Goal: Task Accomplishment & Management: Manage account settings

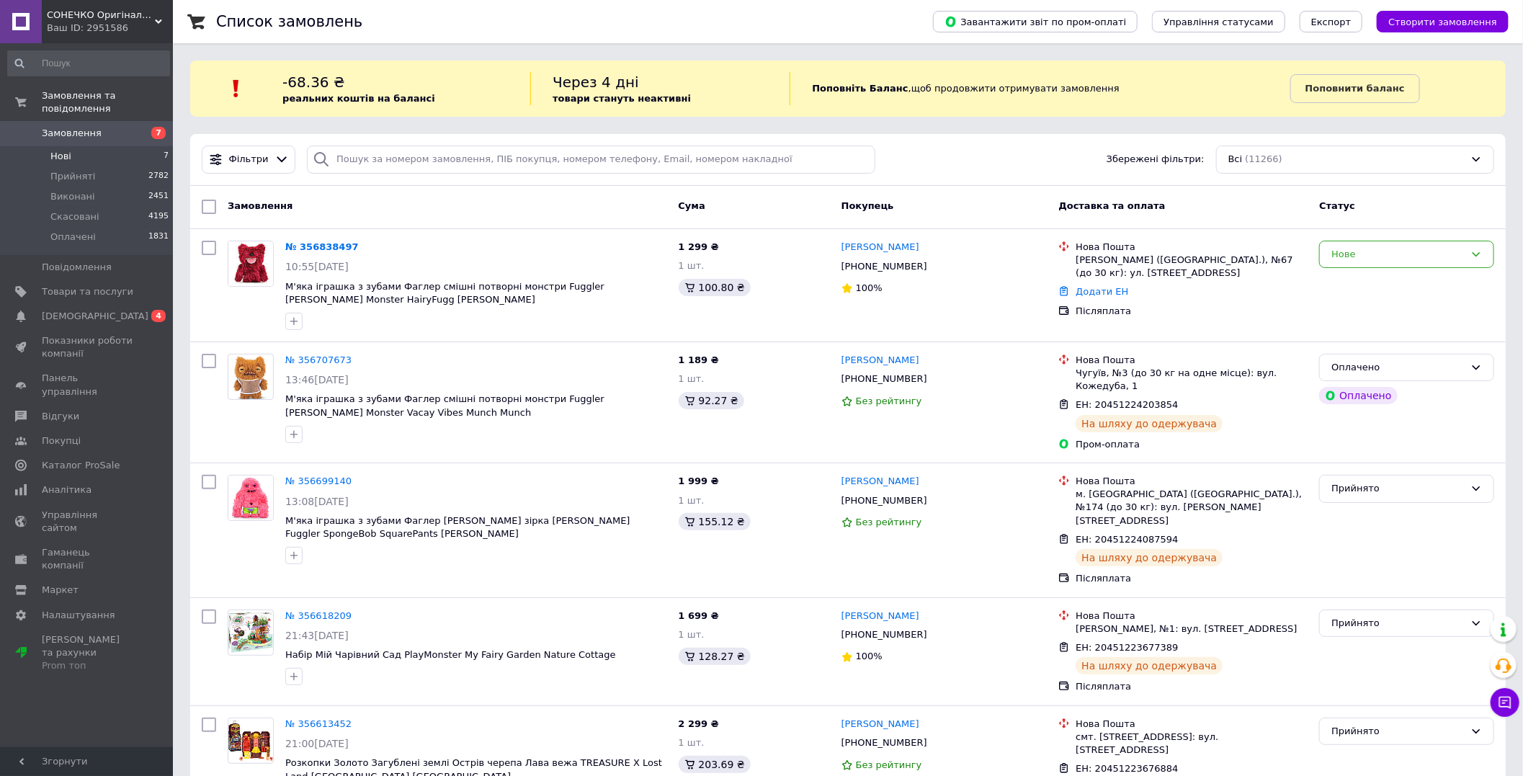
click at [68, 150] on span "Нові" at bounding box center [60, 156] width 21 height 13
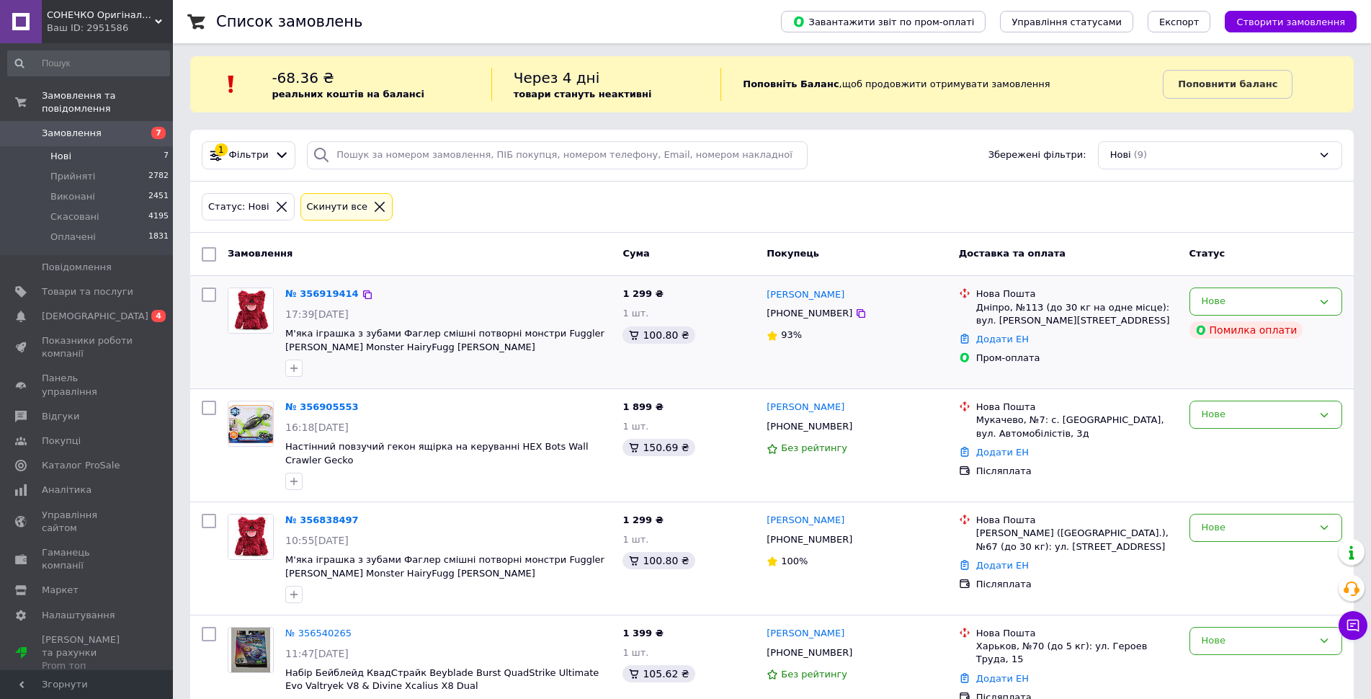
scroll to position [72, 0]
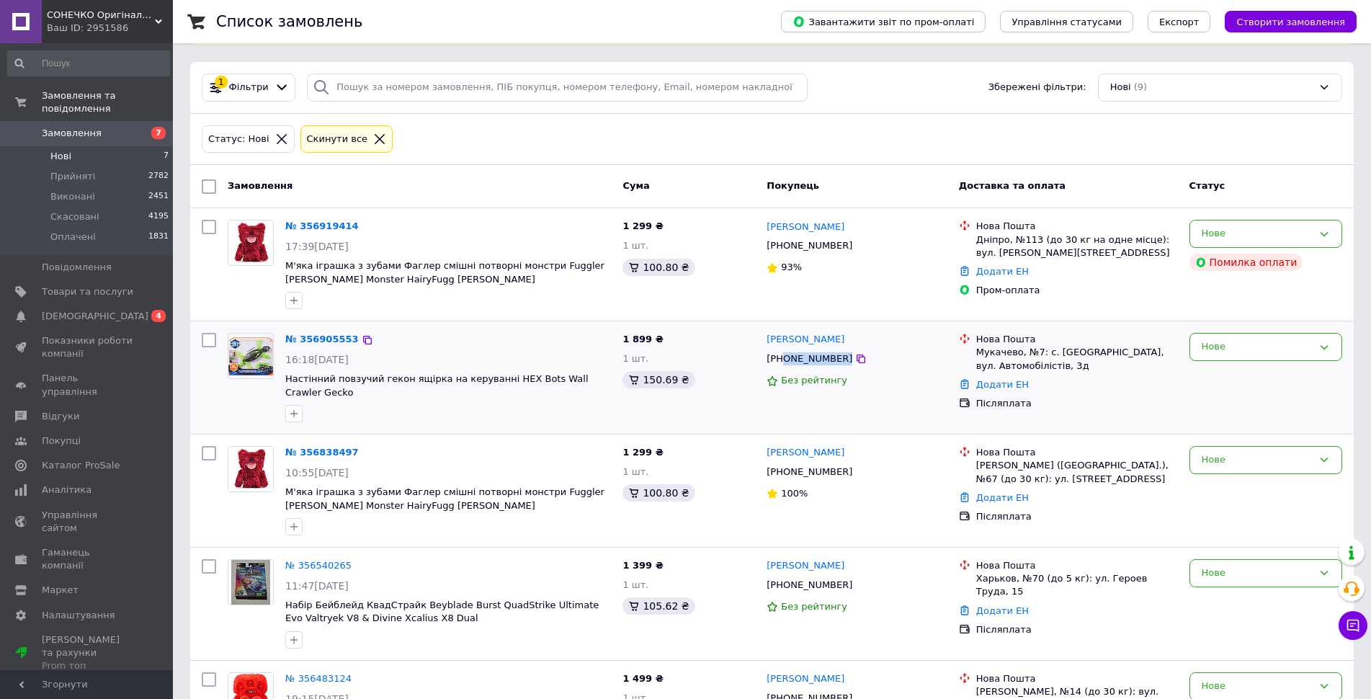
drag, startPoint x: 835, startPoint y: 364, endPoint x: 782, endPoint y: 360, distance: 53.5
click at [782, 360] on div "[PHONE_NUMBER]" at bounding box center [856, 359] width 183 height 16
copy div "0508851264"
drag, startPoint x: 283, startPoint y: 383, endPoint x: 612, endPoint y: 383, distance: 329.3
click at [612, 383] on div "№ 356905553 16:18[DATE] Настінний повзучий гекон ящірка на керуванні HEX Bots W…" at bounding box center [448, 377] width 337 height 101
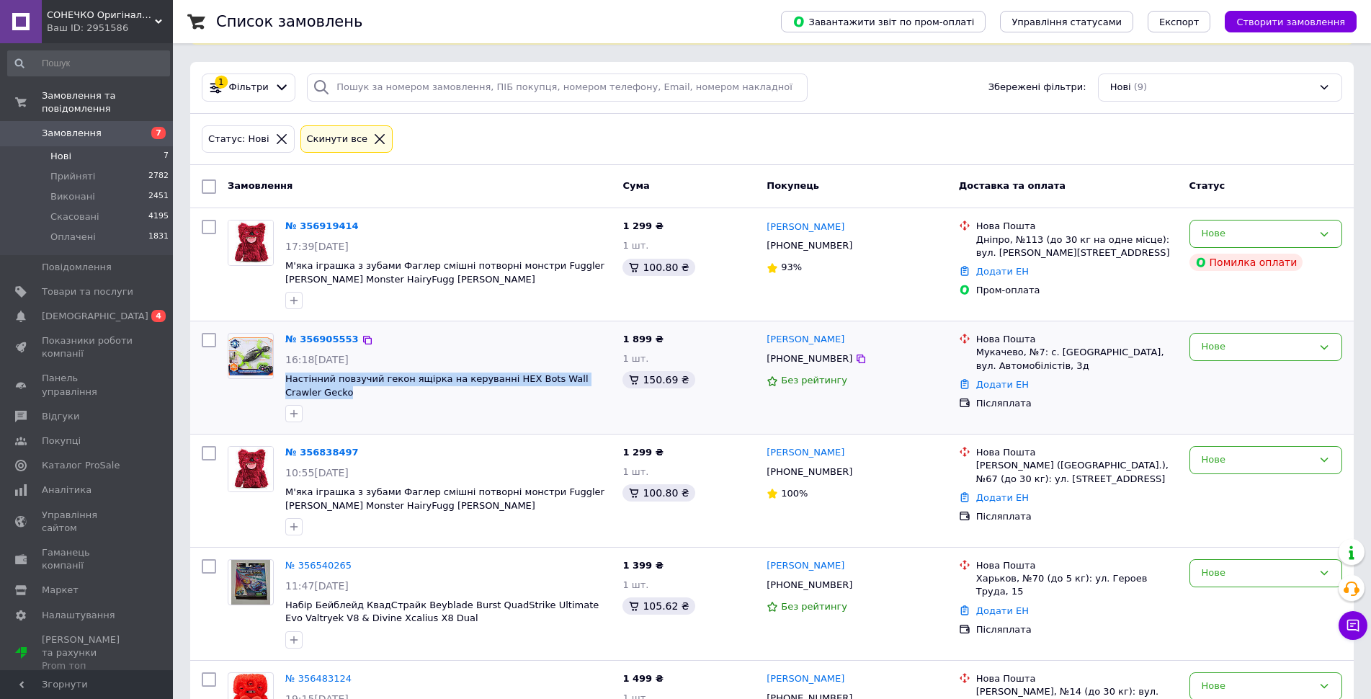
copy span "Настінний повзучий гекон ящірка на керуванні HEX Bots Wall Crawler Gecko"
click at [331, 228] on link "№ 356919414" at bounding box center [321, 225] width 73 height 11
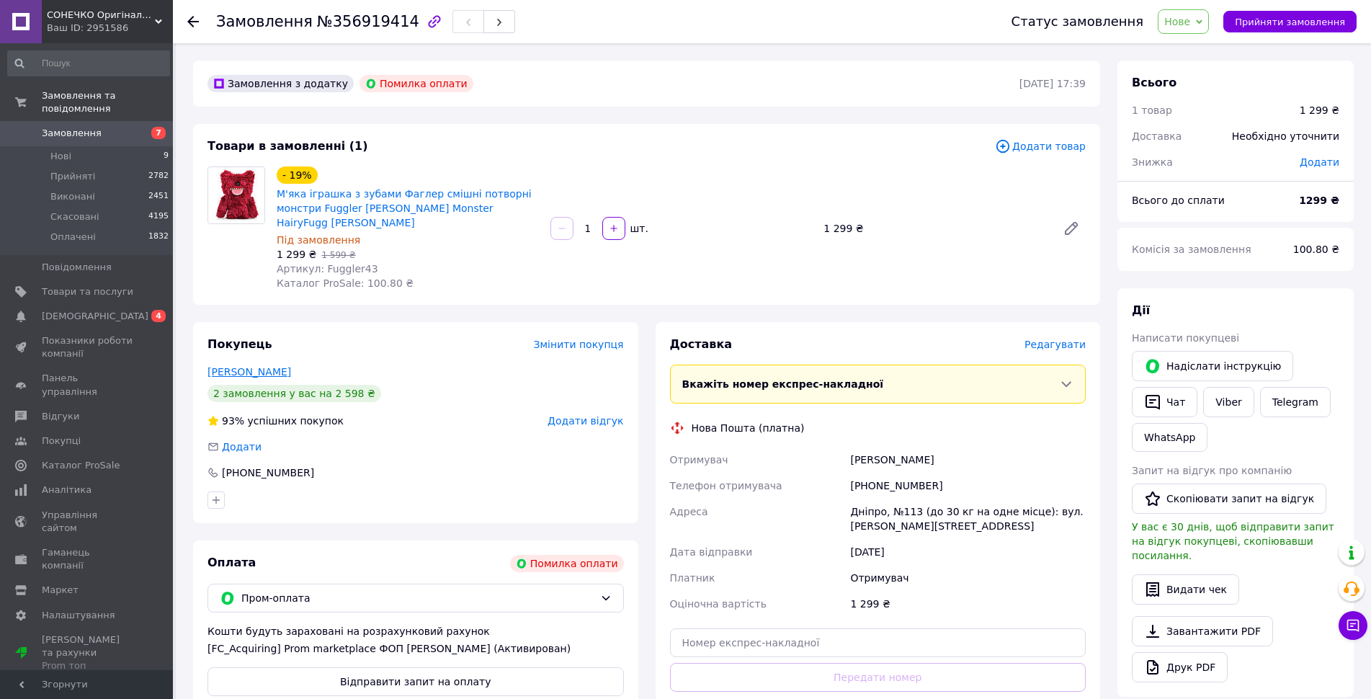
click at [256, 366] on link "[PERSON_NAME]" at bounding box center [249, 372] width 84 height 12
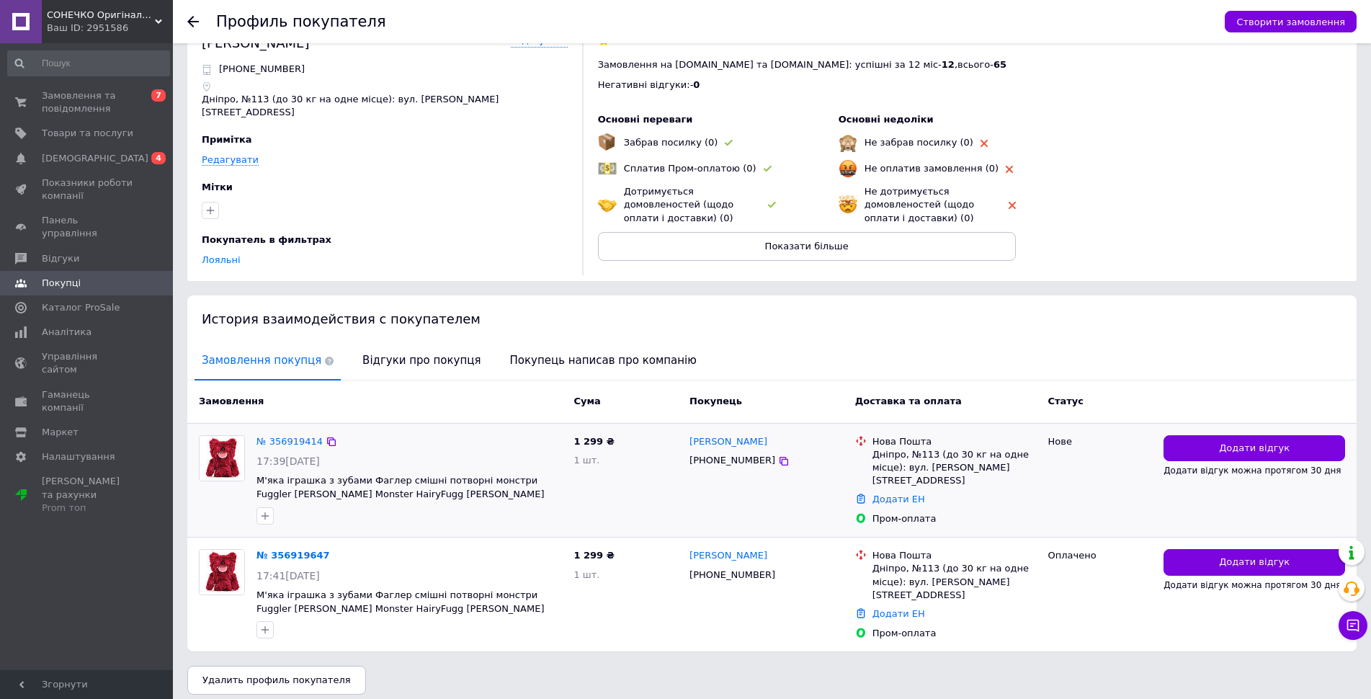
scroll to position [40, 0]
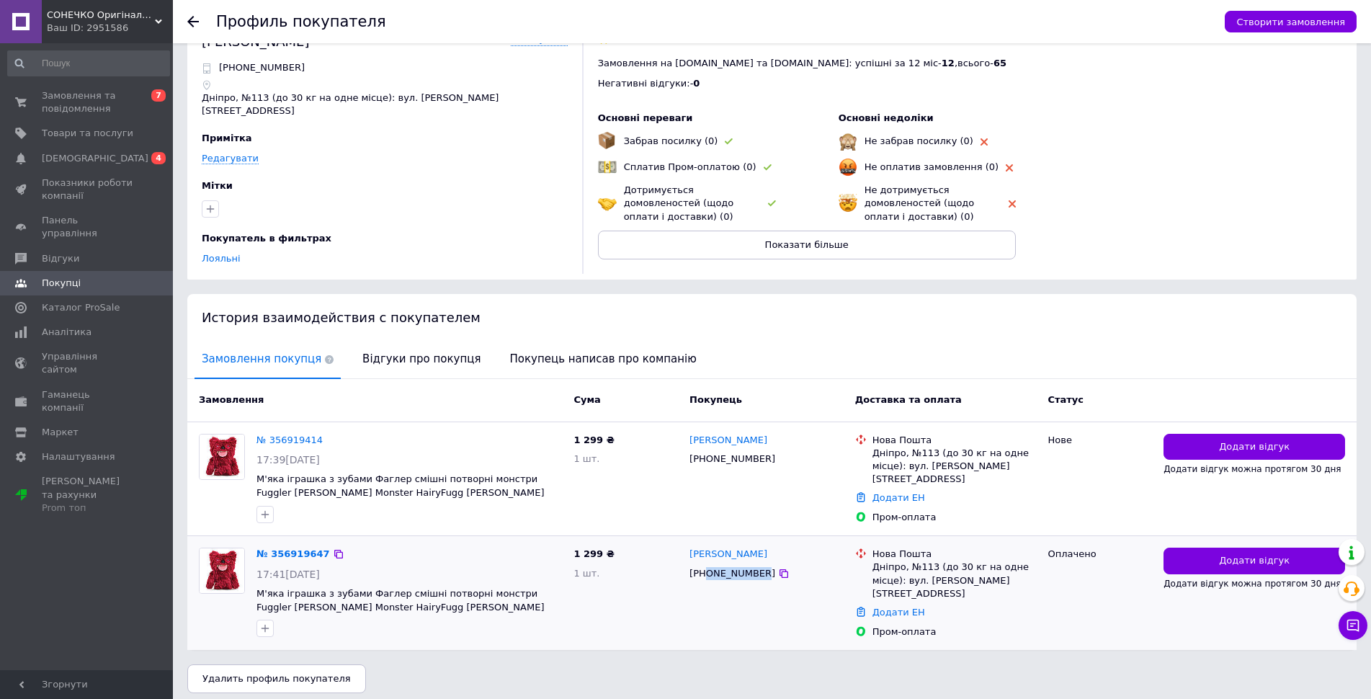
drag, startPoint x: 756, startPoint y: 566, endPoint x: 705, endPoint y: 567, distance: 51.9
click at [705, 567] on div "[PHONE_NUMBER]" at bounding box center [733, 573] width 92 height 19
copy div "0962303858"
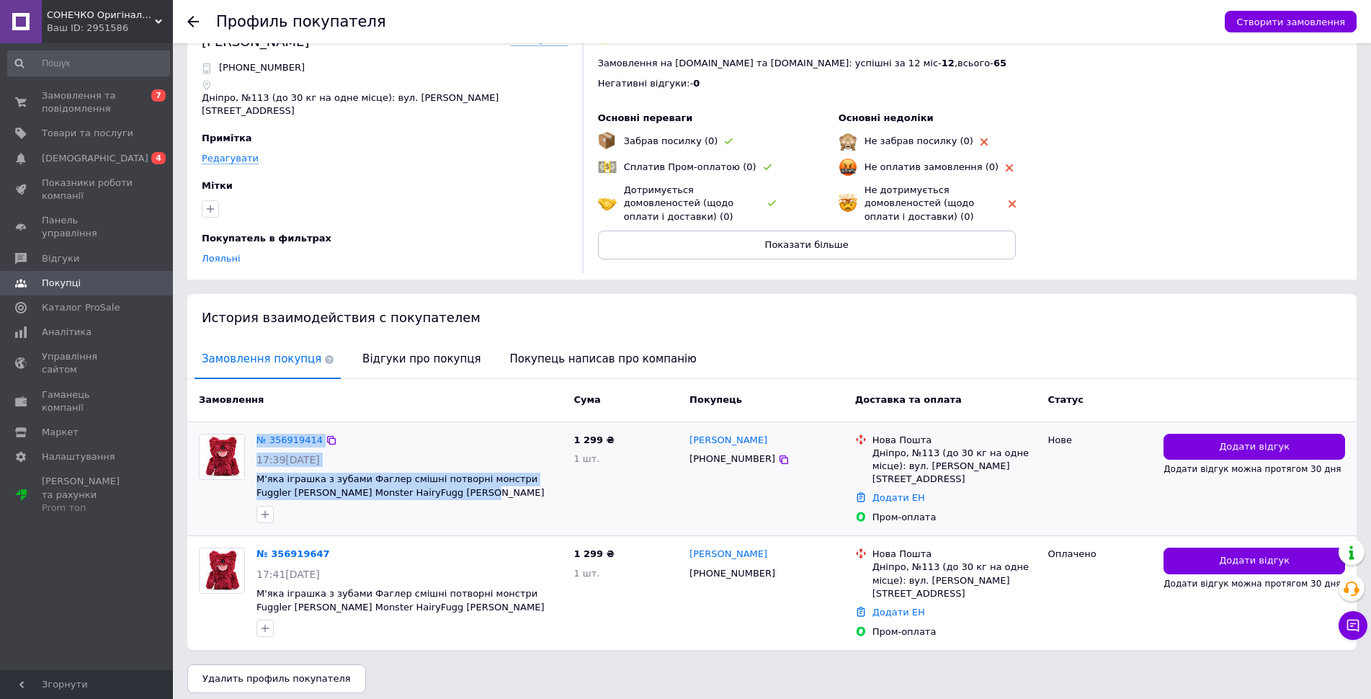
drag, startPoint x: 250, startPoint y: 471, endPoint x: 419, endPoint y: 489, distance: 170.3
click at [419, 489] on div "№ 356919414 17:39[DATE] М'яка іграшка з зубами Фаглер смішні потворні монстри F…" at bounding box center [380, 478] width 375 height 101
click at [427, 504] on div at bounding box center [409, 514] width 311 height 23
drag, startPoint x: 396, startPoint y: 488, endPoint x: 254, endPoint y: 476, distance: 142.4
click at [254, 476] on div "№ 356919414 17:39[DATE] М'яка іграшка з зубами Фаглер смішні потворні монстри F…" at bounding box center [409, 478] width 317 height 101
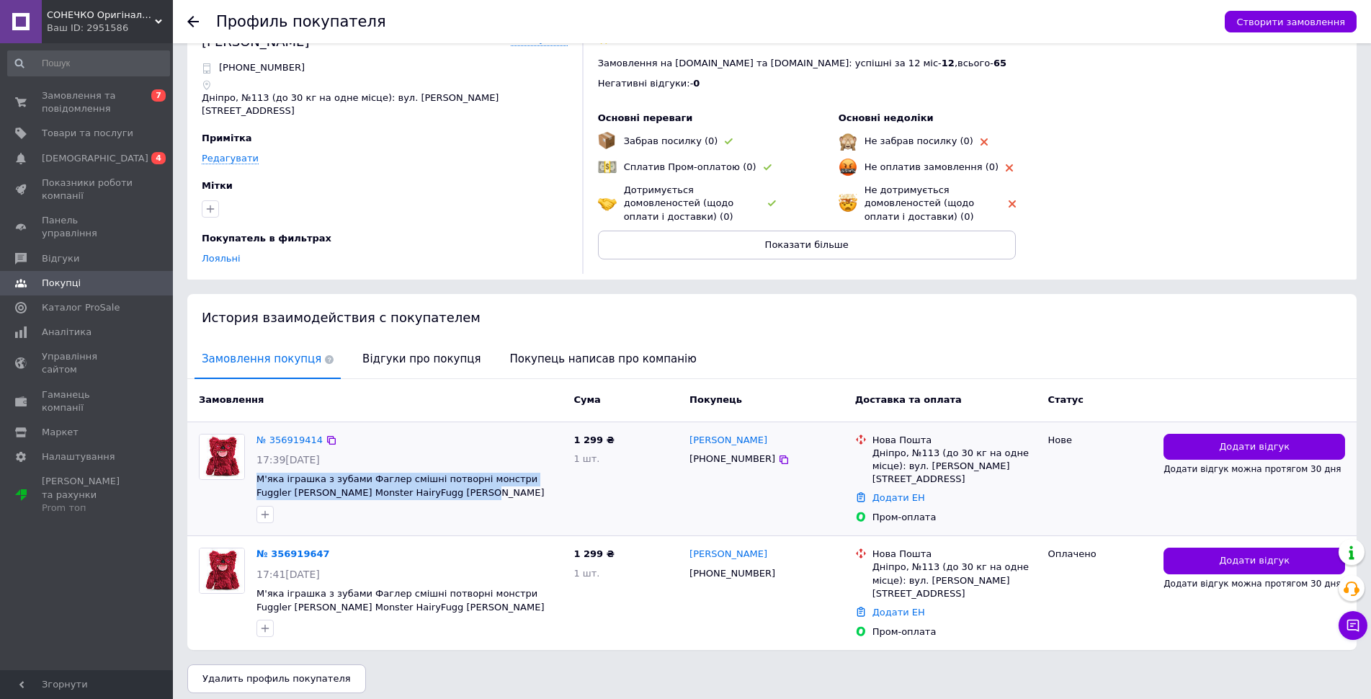
copy span "М'яка іграшка з зубами Фаглер смішні потворні монстри Fuggler [PERSON_NAME] Mon…"
click at [89, 101] on span "Замовлення та повідомлення" at bounding box center [88, 102] width 92 height 26
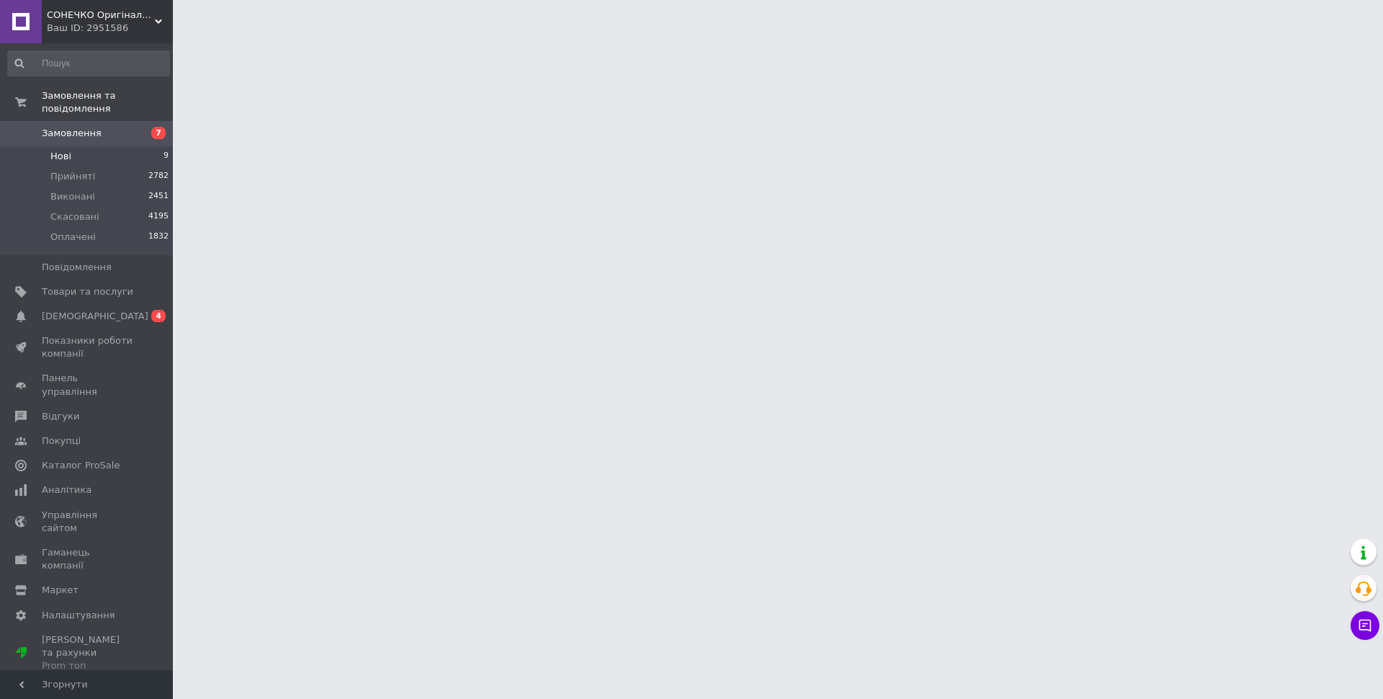
click at [69, 150] on span "Нові" at bounding box center [60, 156] width 21 height 13
click at [62, 150] on span "Нові" at bounding box center [60, 156] width 21 height 13
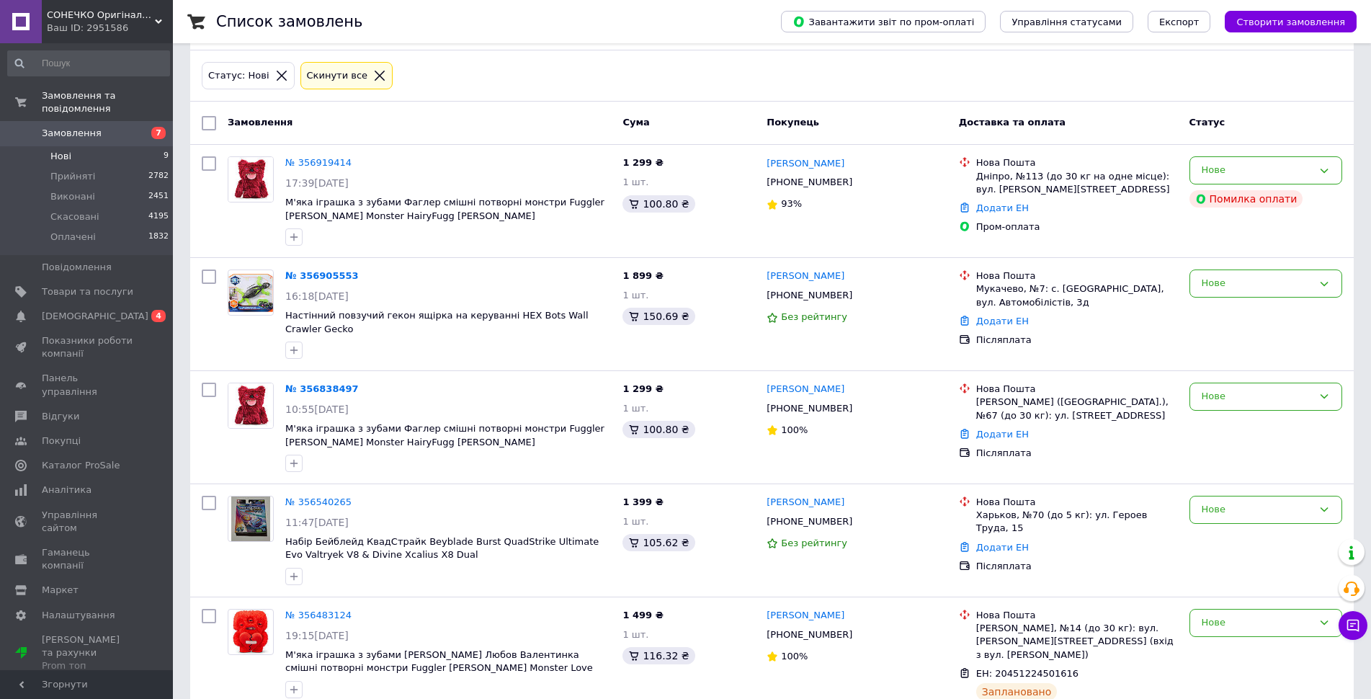
scroll to position [620, 0]
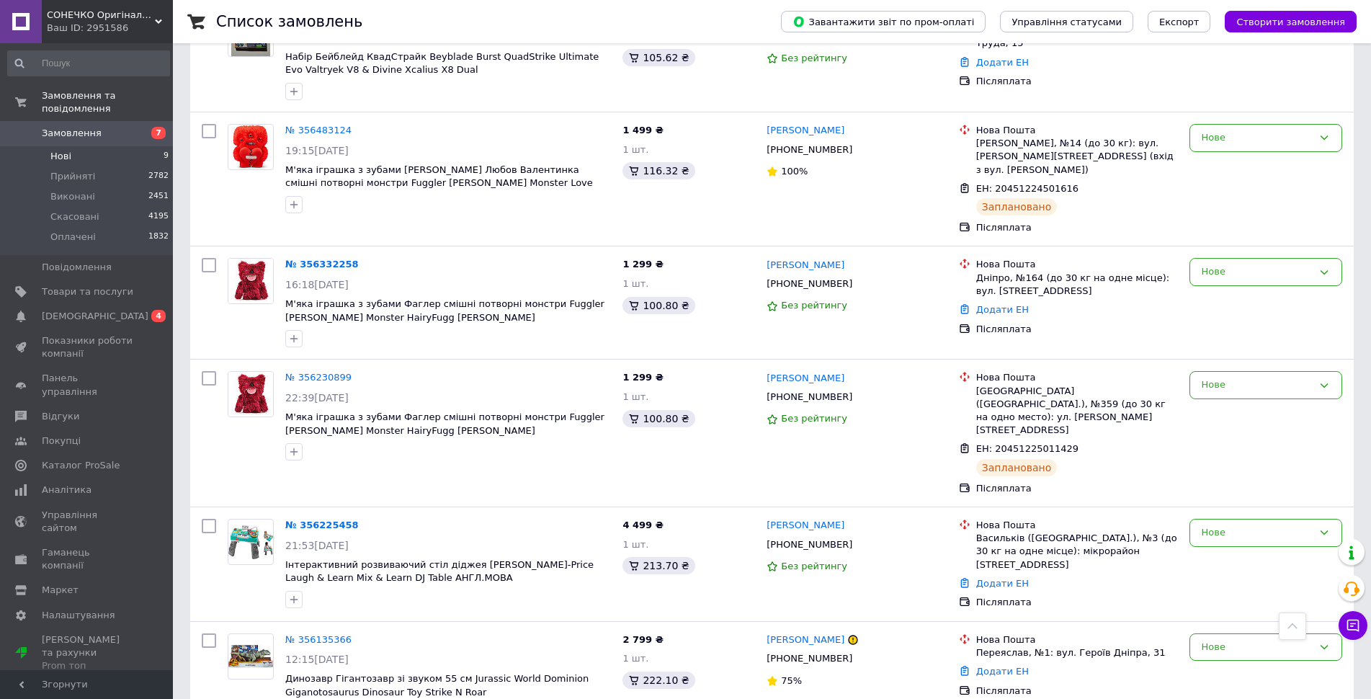
click at [73, 127] on span "Замовлення" at bounding box center [72, 133] width 60 height 13
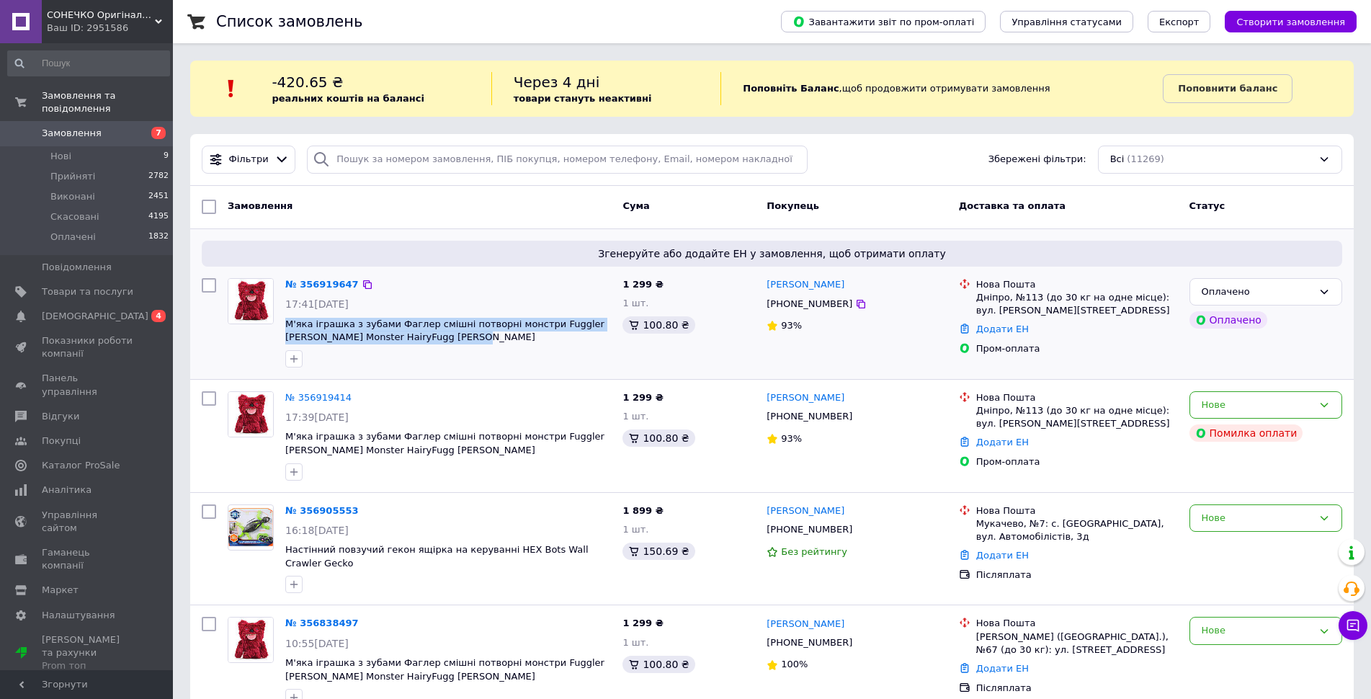
drag, startPoint x: 443, startPoint y: 339, endPoint x: 281, endPoint y: 327, distance: 162.5
click at [281, 327] on div "№ 356919647 17:41[DATE] М'яка іграшка з зубами Фаглер смішні потворні монстри F…" at bounding box center [448, 322] width 337 height 101
copy span "М'яка іграшка з зубами Фаглер смішні потворні монстри Fuggler [PERSON_NAME] Mon…"
click at [330, 281] on link "№ 356919647" at bounding box center [321, 284] width 73 height 11
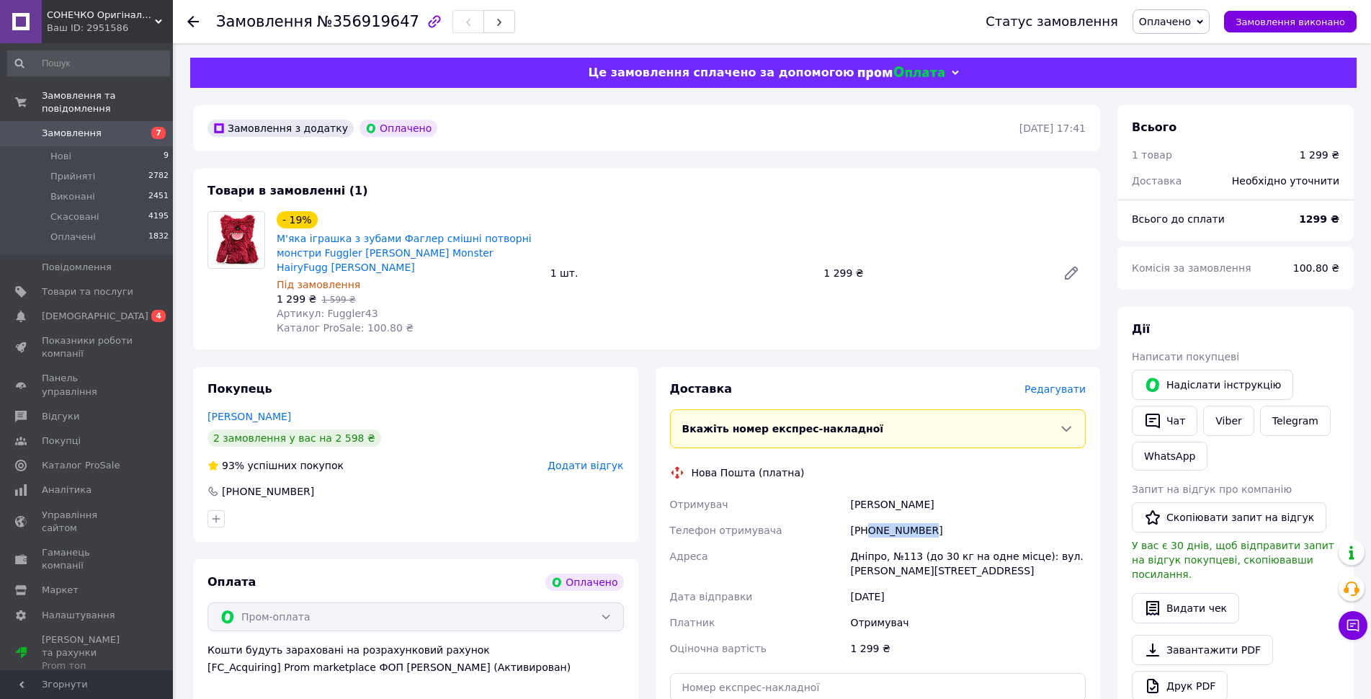
drag, startPoint x: 869, startPoint y: 514, endPoint x: 927, endPoint y: 516, distance: 57.7
click at [927, 517] on div "[PHONE_NUMBER]" at bounding box center [967, 530] width 241 height 26
copy div "0962303858"
click at [365, 19] on span "№356919647" at bounding box center [368, 21] width 102 height 17
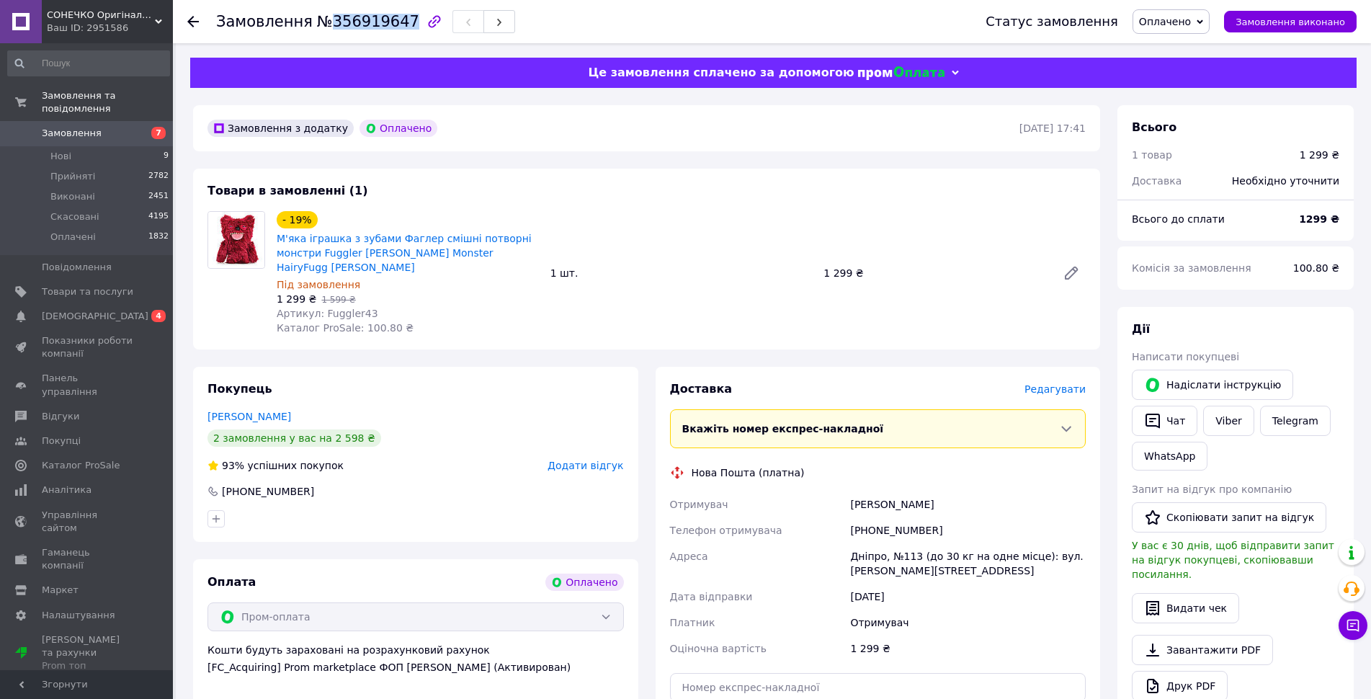
copy span "356919647"
drag, startPoint x: 540, startPoint y: 251, endPoint x: 494, endPoint y: 259, distance: 46.7
click at [494, 259] on div "М'яка іграшка з зубами Фаглер смішні потворні монстри Fuggler [PERSON_NAME] Mon…" at bounding box center [407, 253] width 265 height 46
copy link "[PERSON_NAME]"
click at [1074, 383] on span "Редагувати" at bounding box center [1055, 389] width 61 height 12
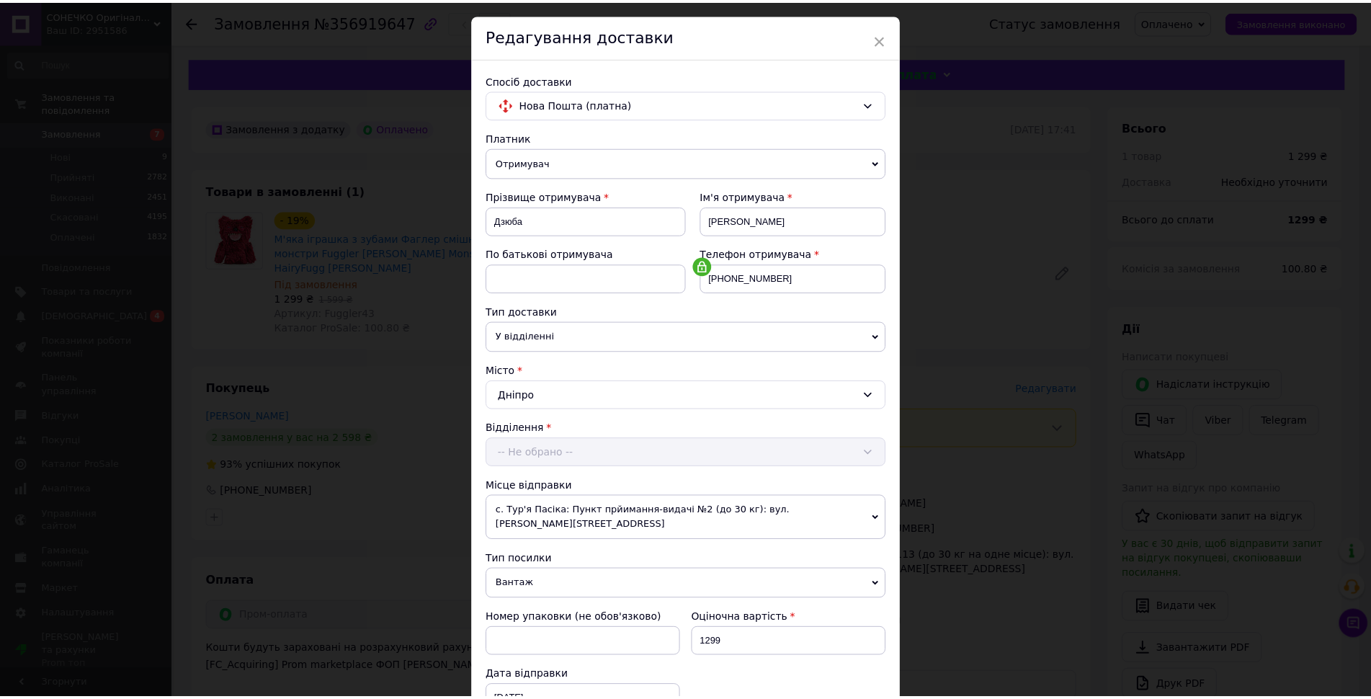
scroll to position [419, 0]
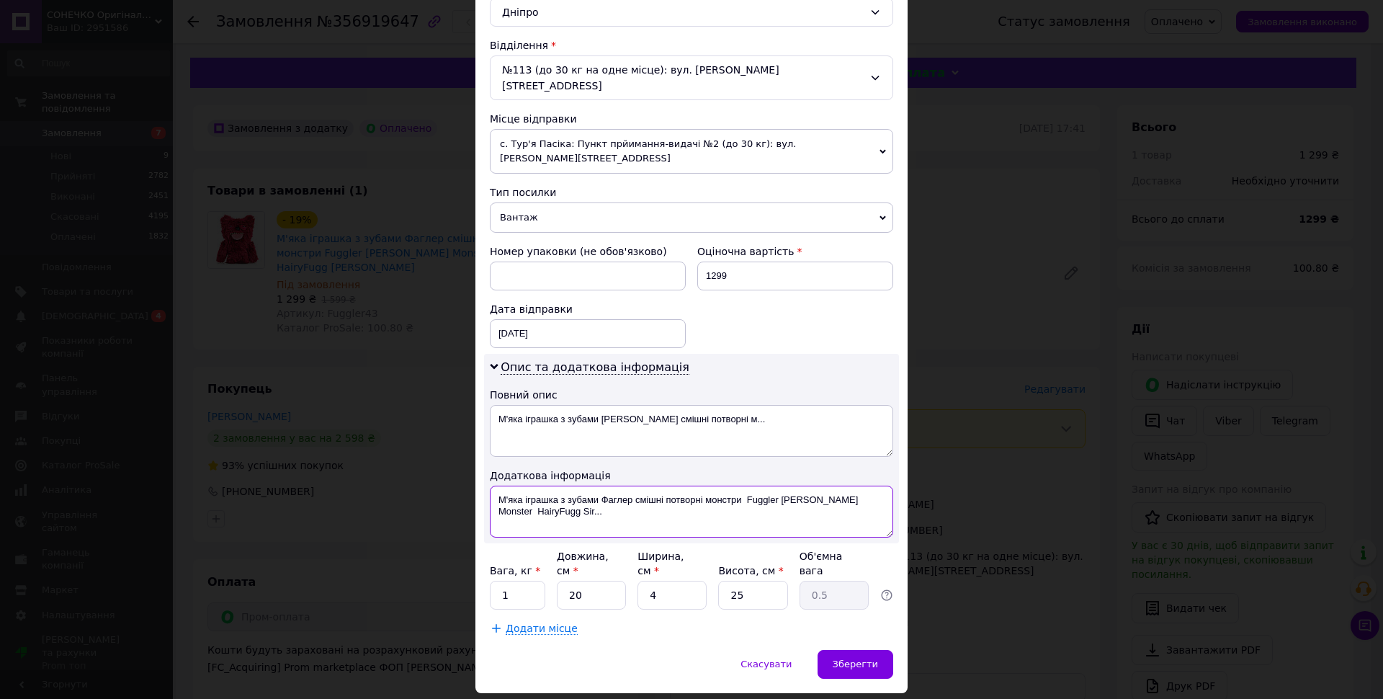
click at [522, 486] on textarea "М'яка іграшка з зубами Фаглер смішні потворні монстри Fuggler [PERSON_NAME] Mon…" at bounding box center [691, 512] width 403 height 52
paste textarea "[PERSON_NAME]"
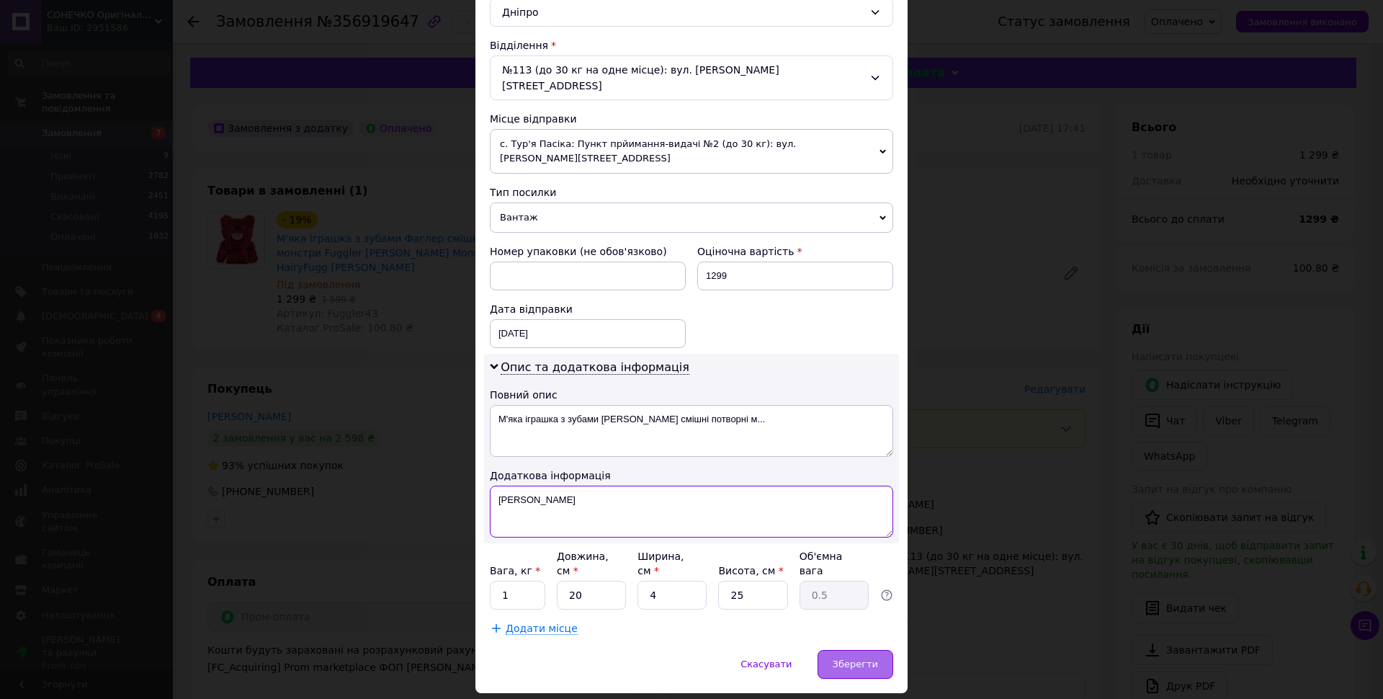
type textarea "[PERSON_NAME]"
click at [862, 659] on span "Зберегти" at bounding box center [855, 664] width 45 height 11
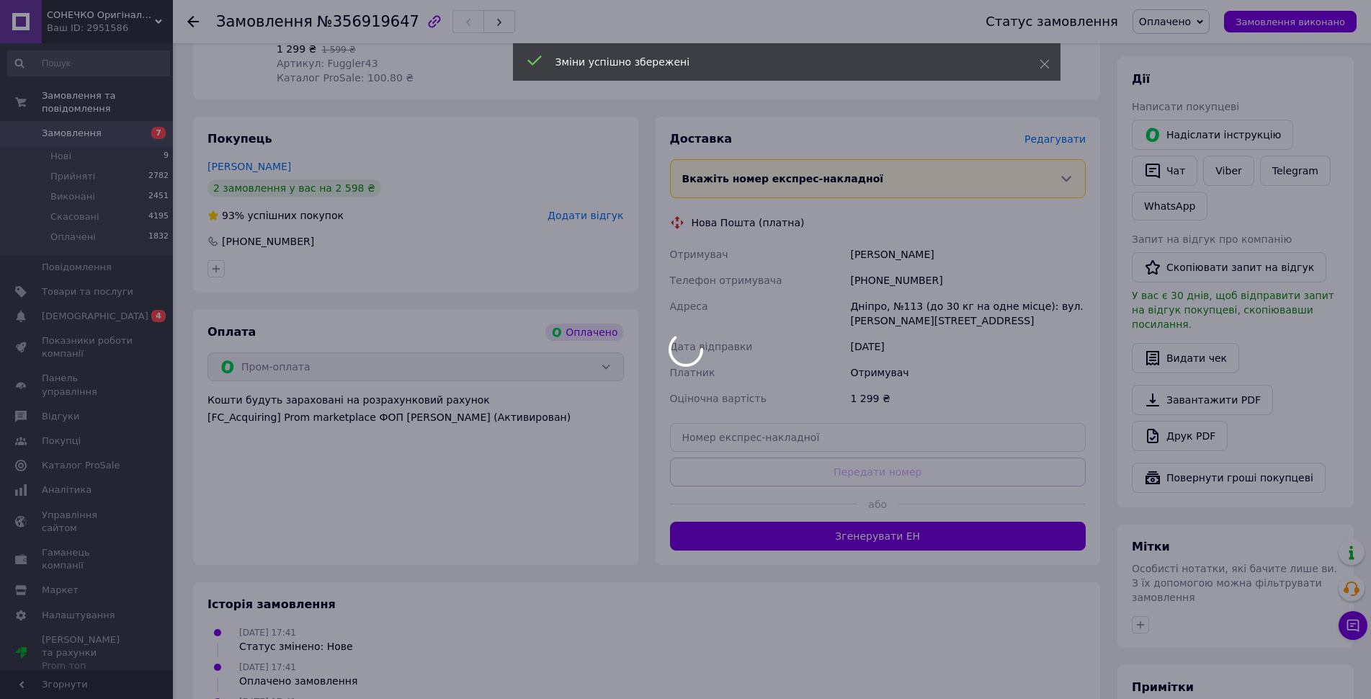
scroll to position [360, 0]
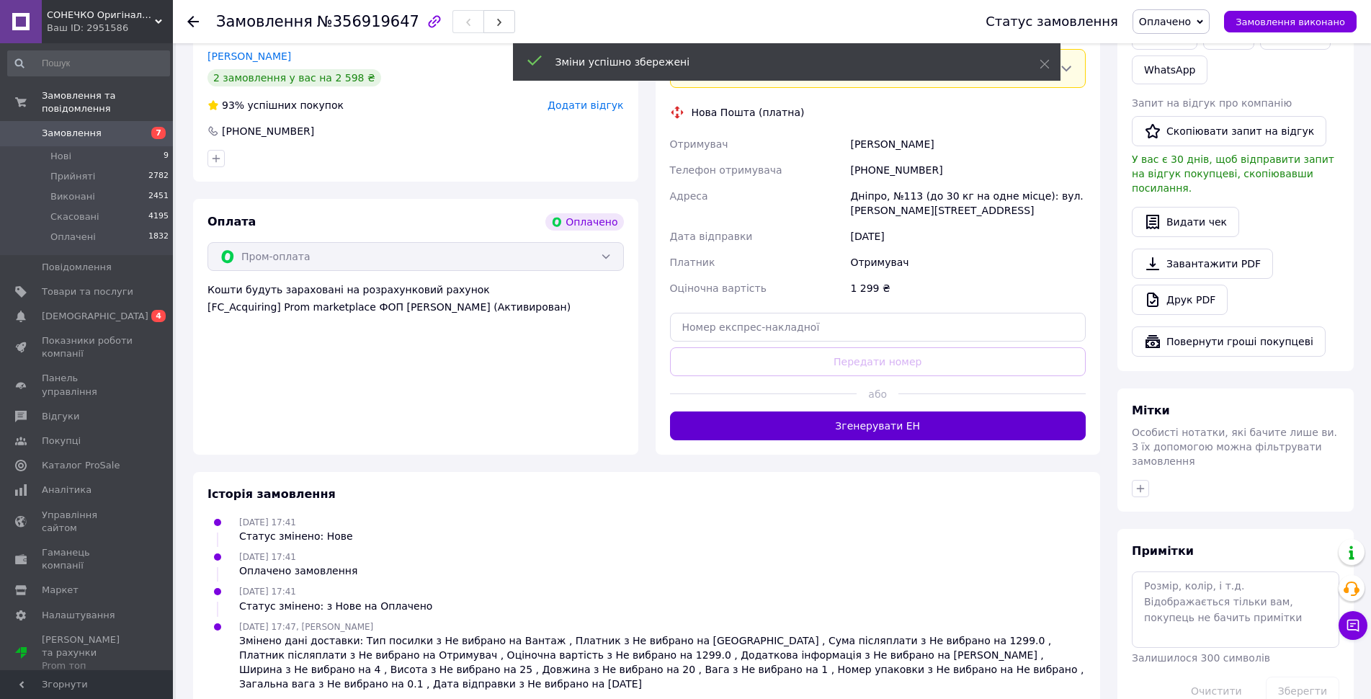
click at [922, 416] on button "Згенерувати ЕН" at bounding box center [878, 425] width 416 height 29
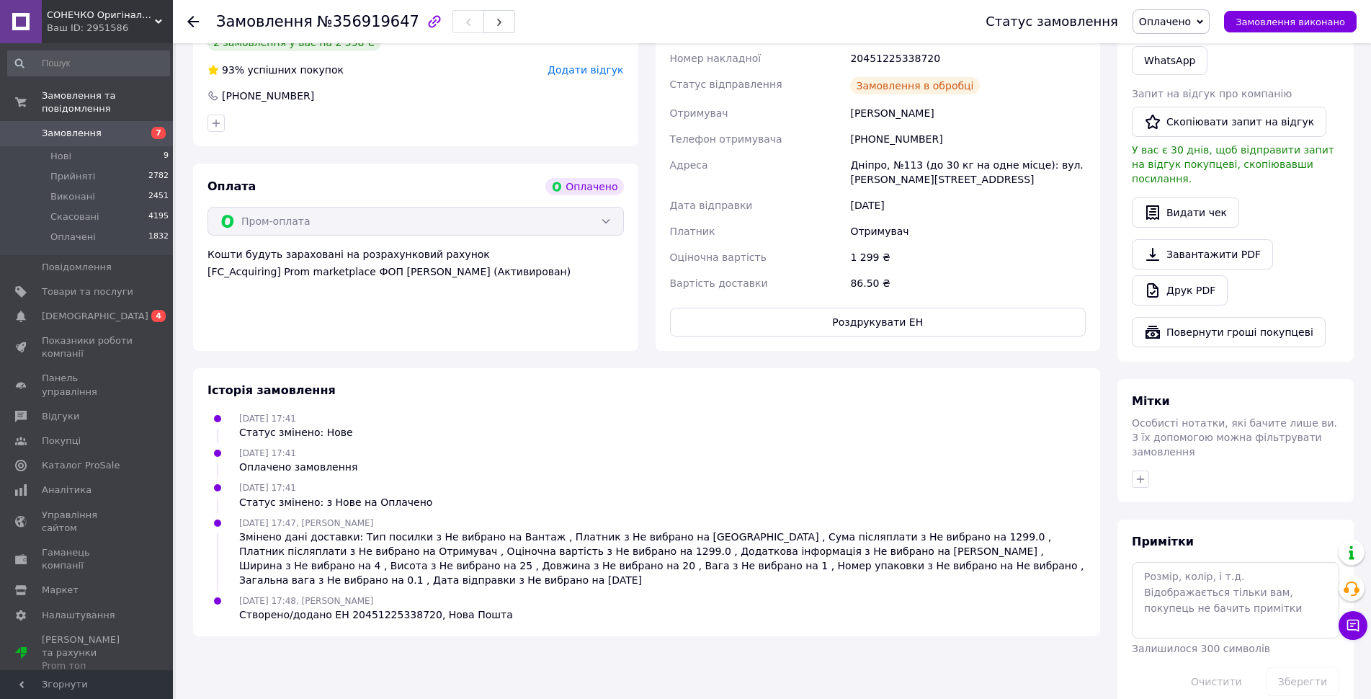
scroll to position [179, 0]
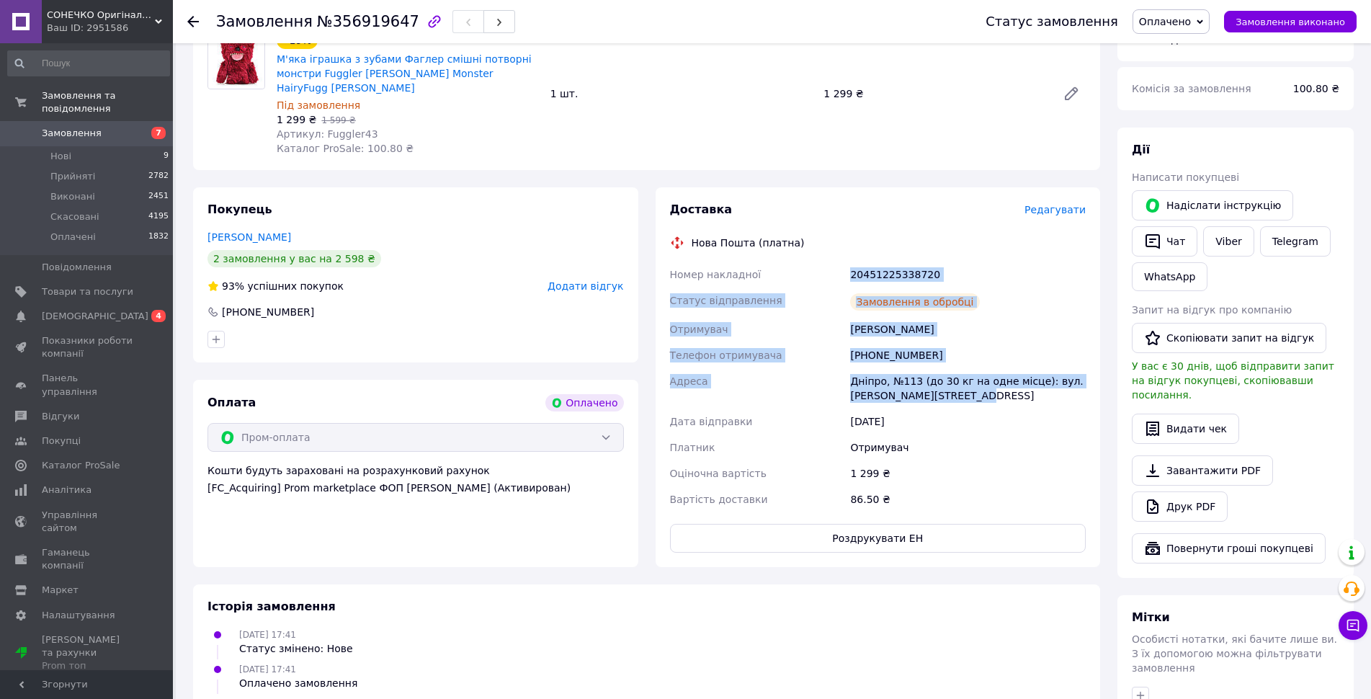
drag, startPoint x: 847, startPoint y: 259, endPoint x: 984, endPoint y: 380, distance: 182.7
click at [984, 380] on div "Номер накладної 20451225338720 Статус відправлення Замовлення в обробці Отримув…" at bounding box center [878, 387] width 422 height 251
copy div "Номер накладної 20451225338720 Статус відправлення Замовлення в обробці Отримув…"
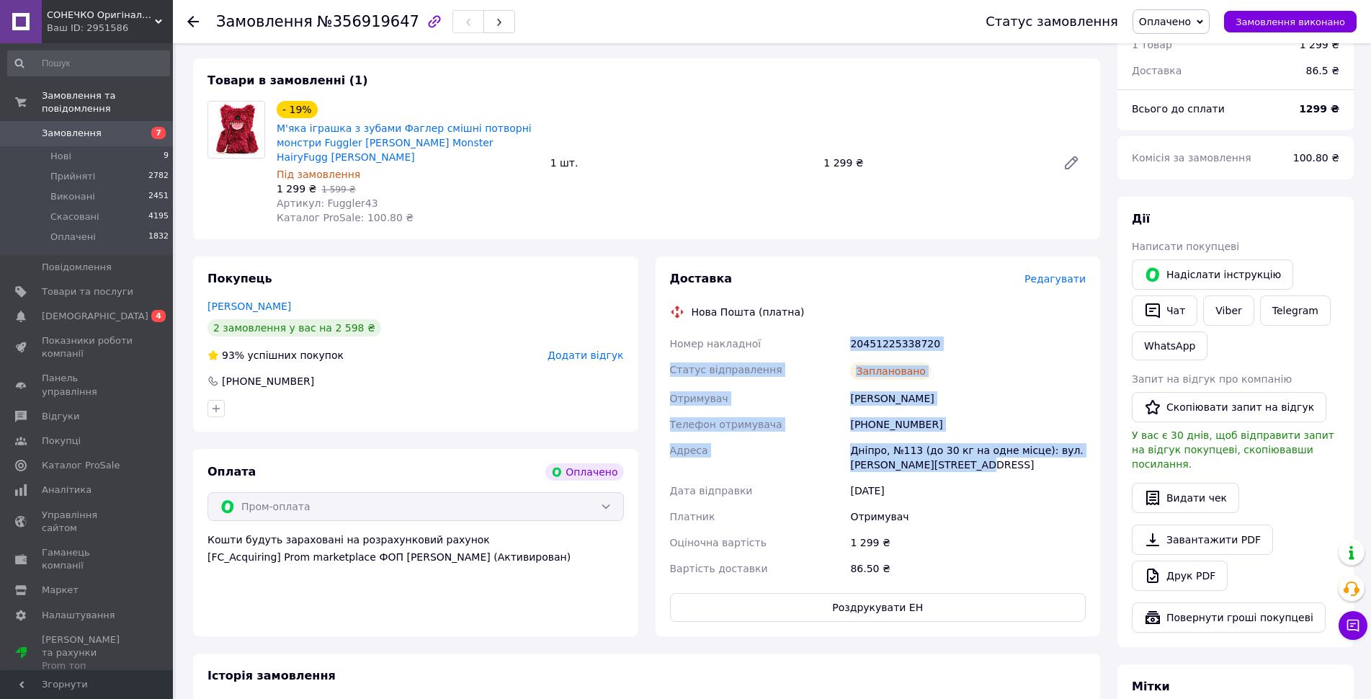
scroll to position [0, 0]
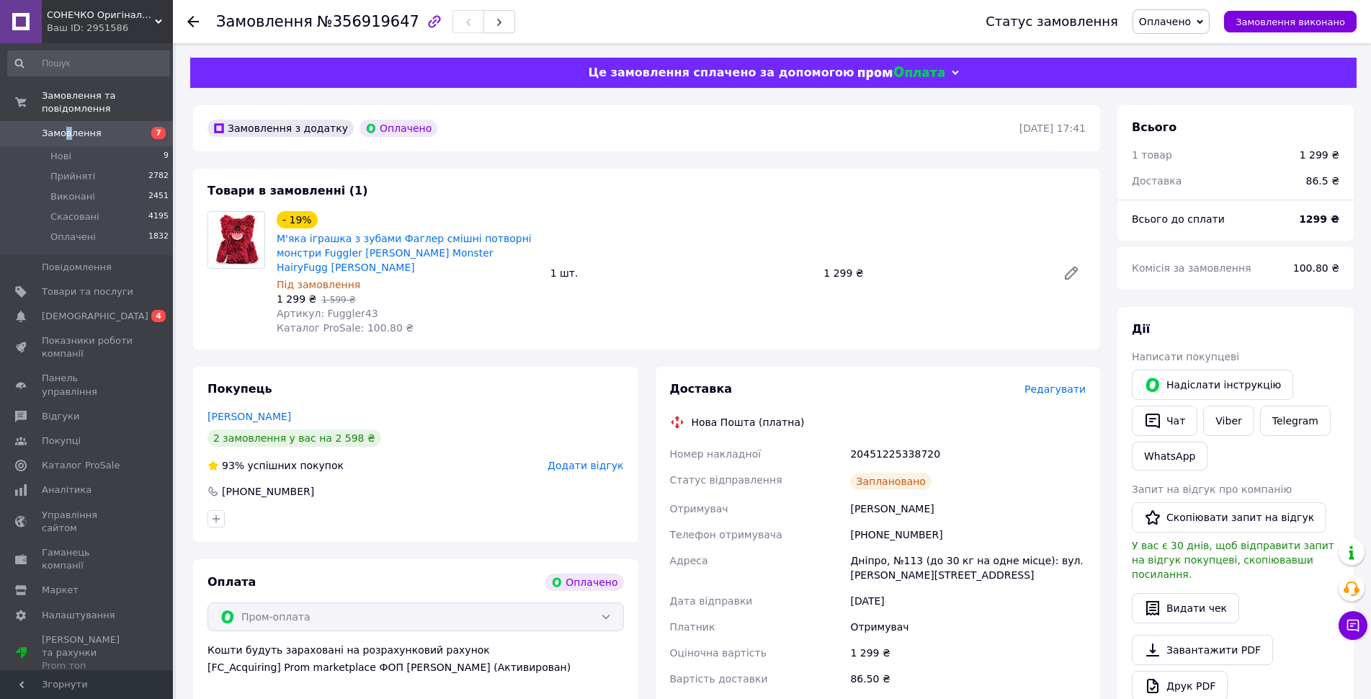
click at [98, 127] on span "Замовлення" at bounding box center [88, 133] width 92 height 13
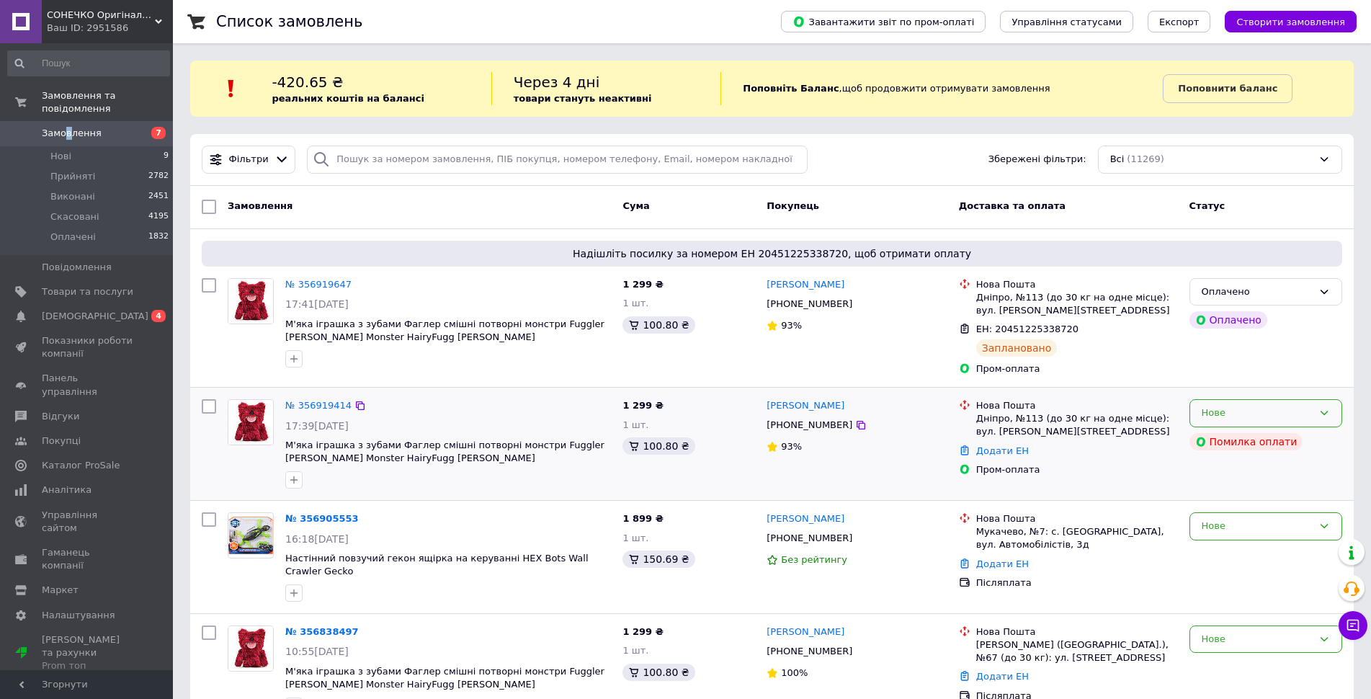
click at [1259, 416] on div "Нове" at bounding box center [1257, 413] width 111 height 15
click at [1218, 494] on li "Скасовано" at bounding box center [1265, 496] width 151 height 27
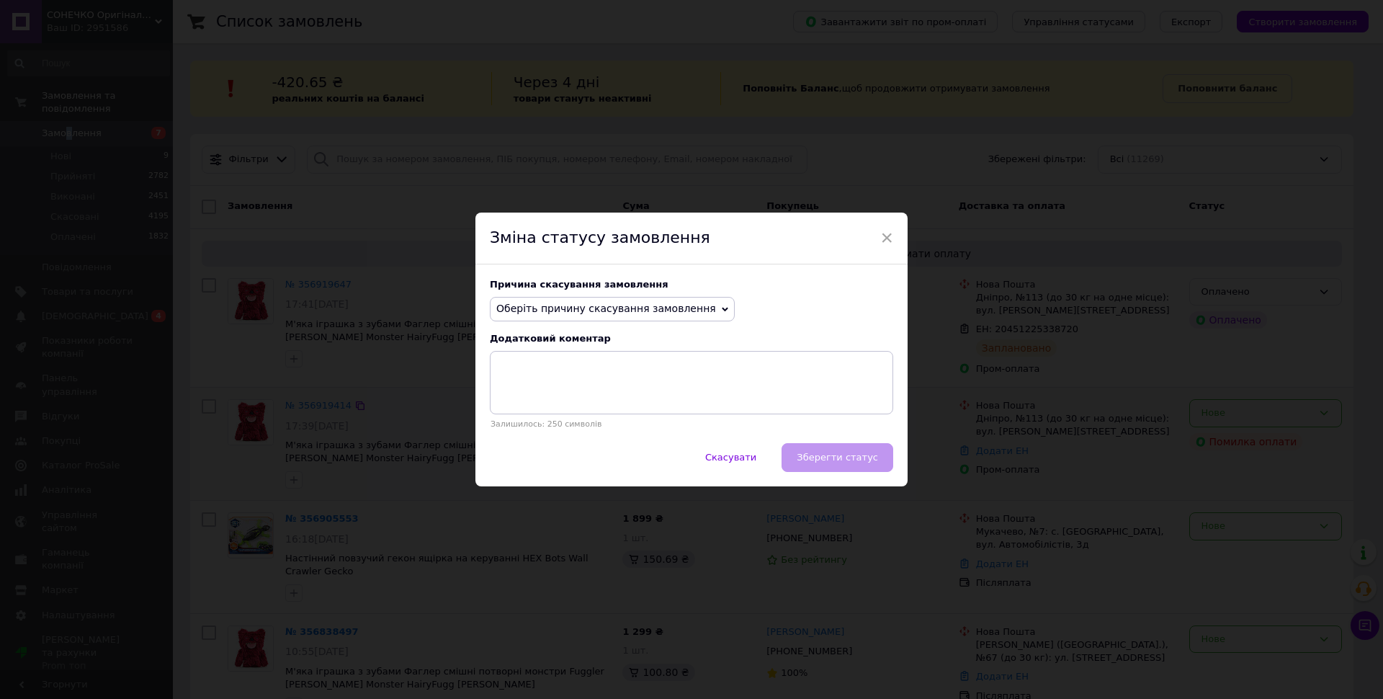
click at [610, 312] on span "Оберіть причину скасування замовлення" at bounding box center [606, 309] width 220 height 12
click at [530, 378] on li "Оплата не надійшла" at bounding box center [613, 377] width 244 height 20
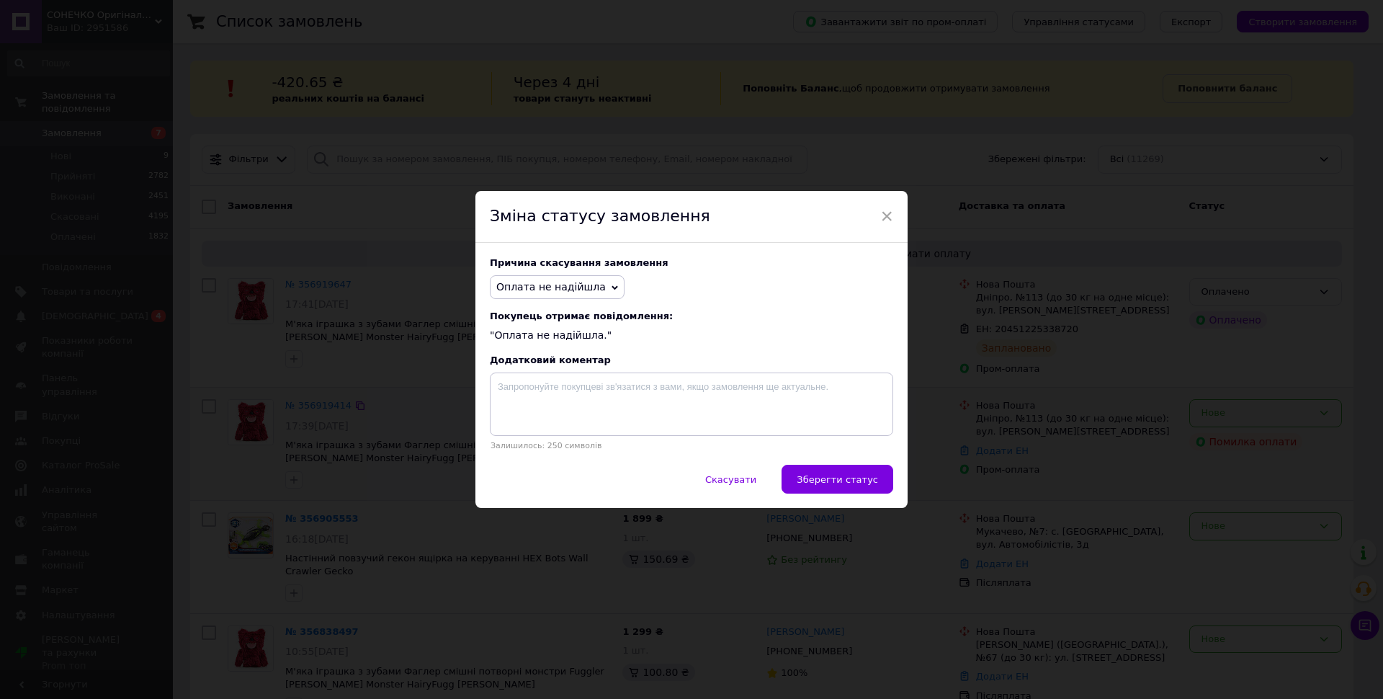
click at [843, 481] on span "Зберегти статус" at bounding box center [837, 479] width 81 height 11
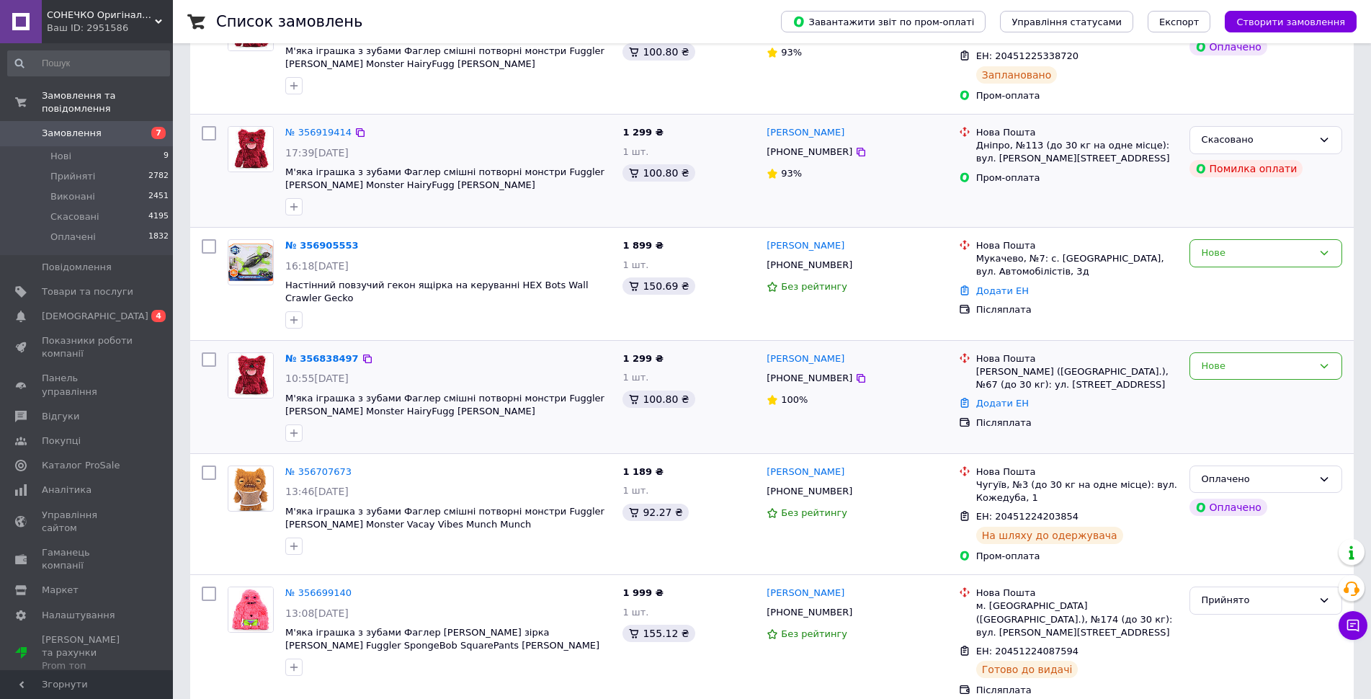
scroll to position [360, 0]
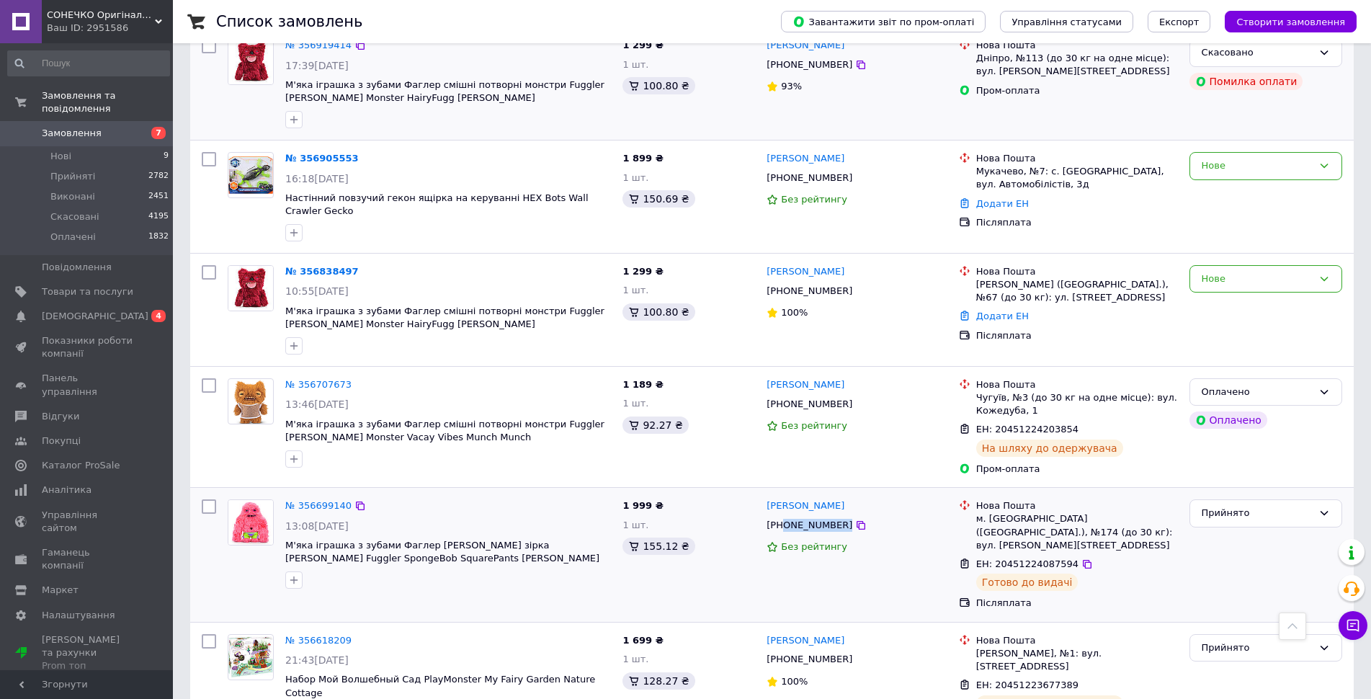
drag, startPoint x: 839, startPoint y: 514, endPoint x: 782, endPoint y: 515, distance: 56.2
click at [782, 517] on div "[PHONE_NUMBER]" at bounding box center [856, 525] width 183 height 16
copy div "0934879666"
click at [293, 579] on div at bounding box center [293, 579] width 23 height 23
drag, startPoint x: 1062, startPoint y: 555, endPoint x: 971, endPoint y: 531, distance: 94.0
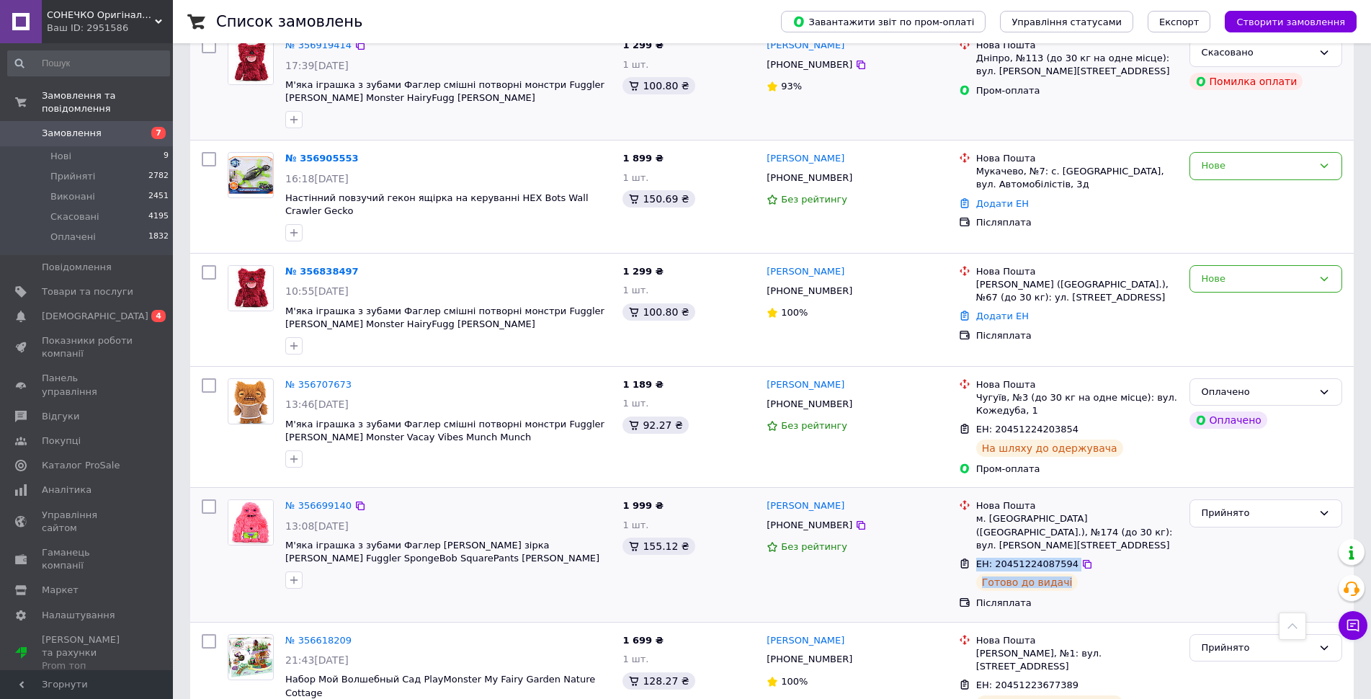
click at [971, 555] on div "ЕН: 20451224087594 Готово до видачі" at bounding box center [1068, 575] width 225 height 40
click at [254, 439] on div at bounding box center [251, 422] width 58 height 101
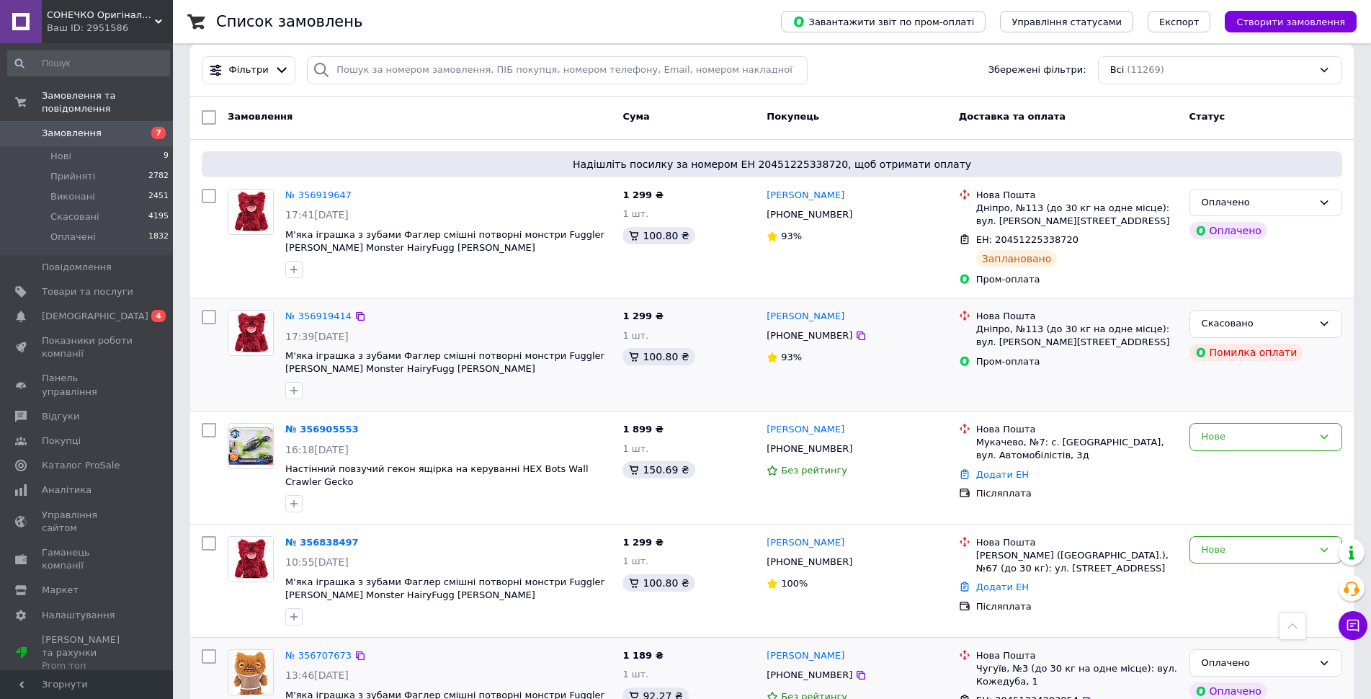
scroll to position [0, 0]
